Goal: Task Accomplishment & Management: Manage account settings

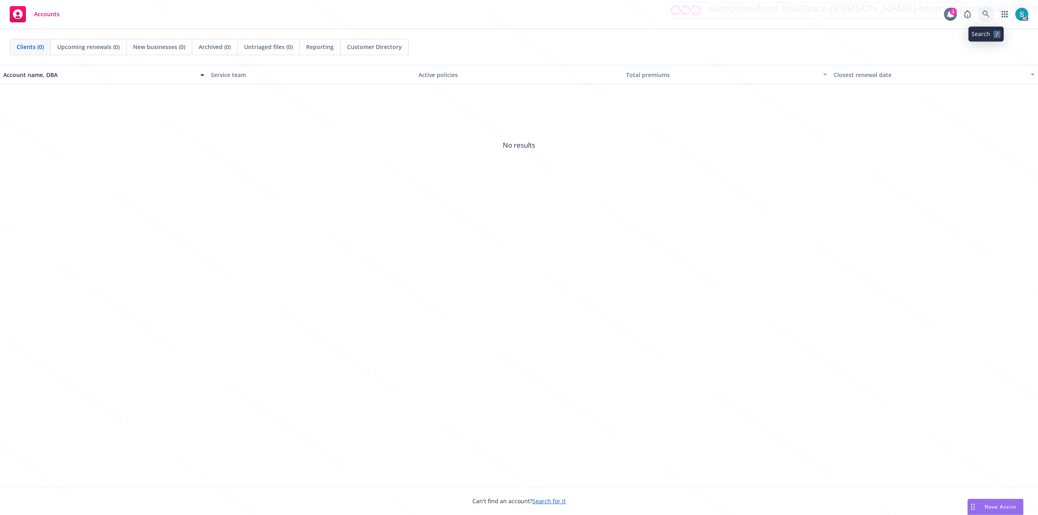
click at [778, 15] on icon at bounding box center [985, 14] width 7 height 7
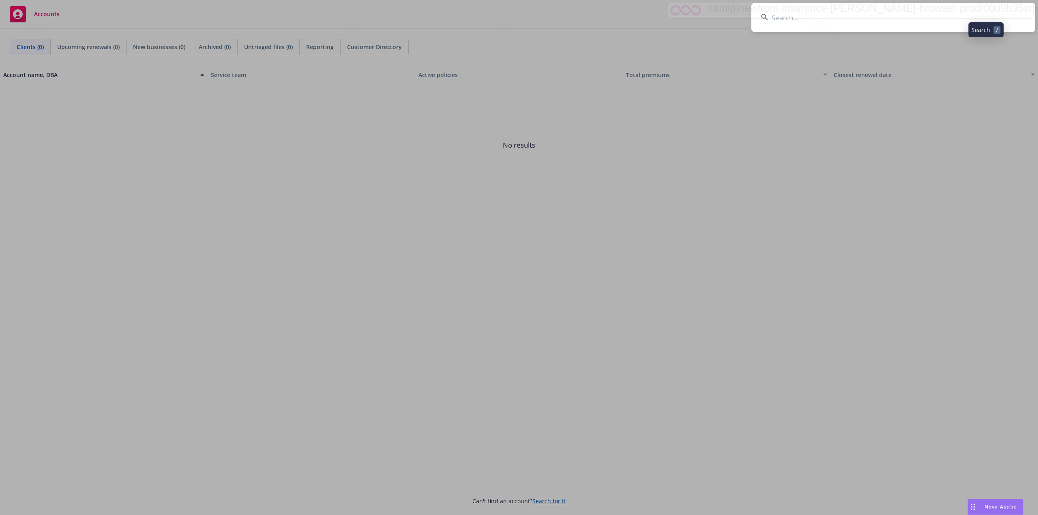
click at [778, 19] on input at bounding box center [893, 17] width 284 height 29
type input "[PERSON_NAME]"
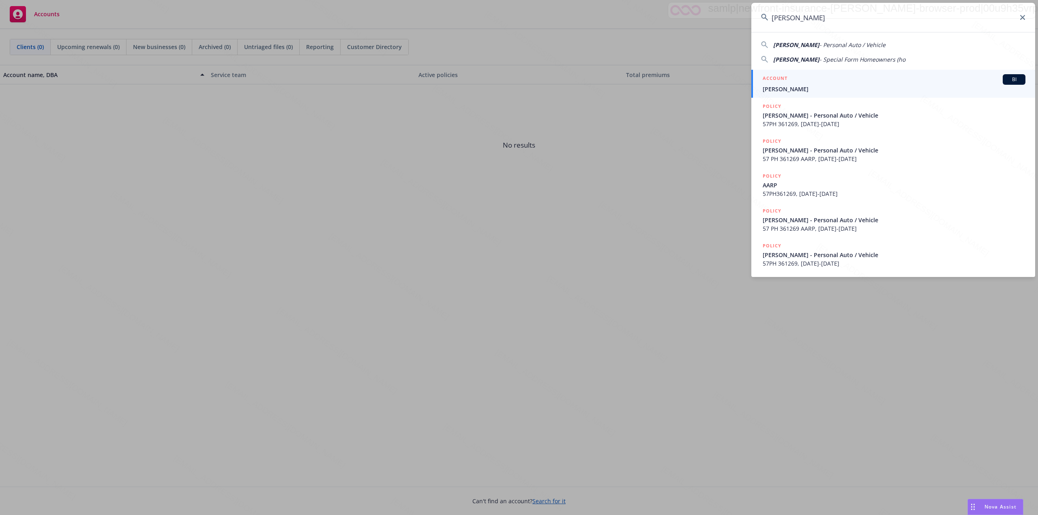
click at [778, 80] on div "ACCOUNT BI" at bounding box center [893, 79] width 263 height 11
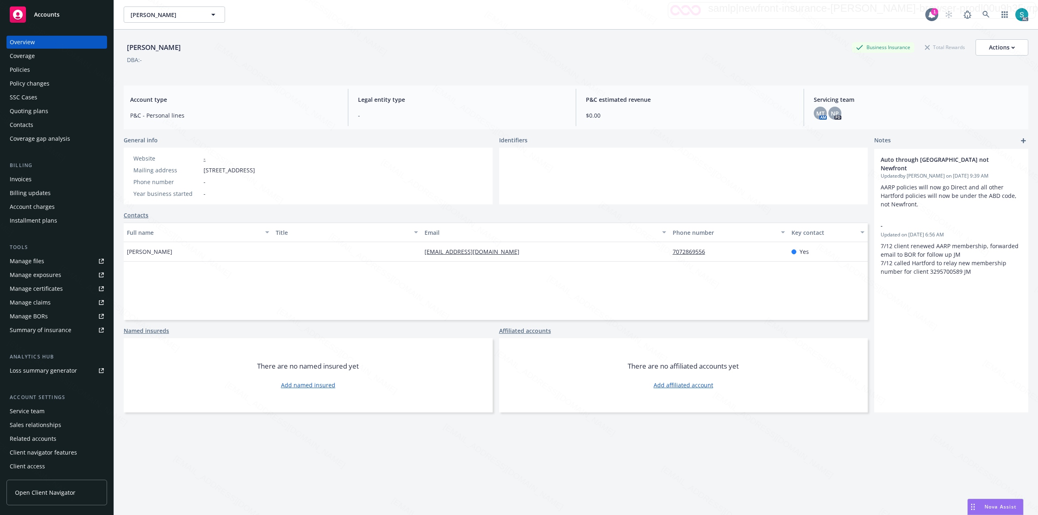
click at [43, 71] on div "Policies" at bounding box center [57, 69] width 94 height 13
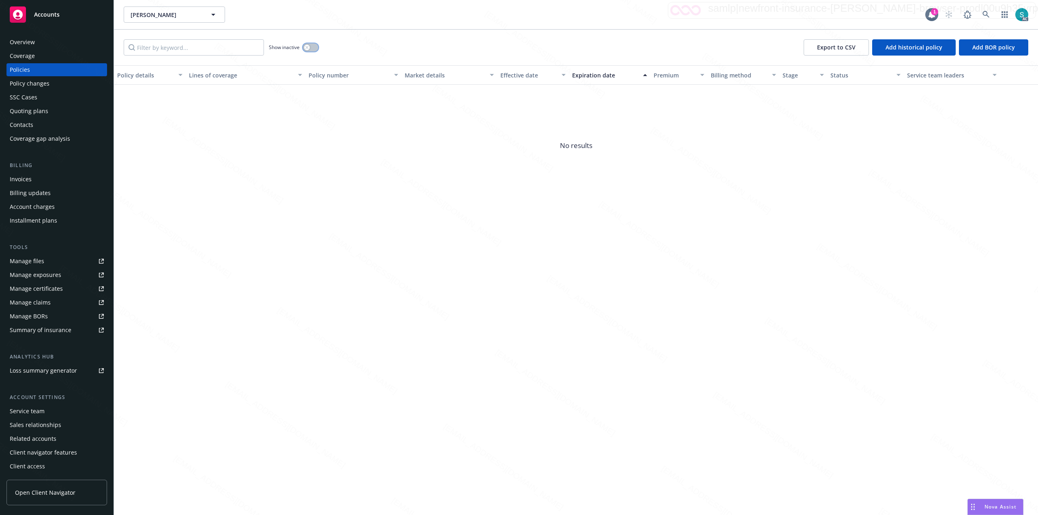
click at [309, 49] on div "button" at bounding box center [307, 48] width 6 height 6
